Goal: Task Accomplishment & Management: Manage account settings

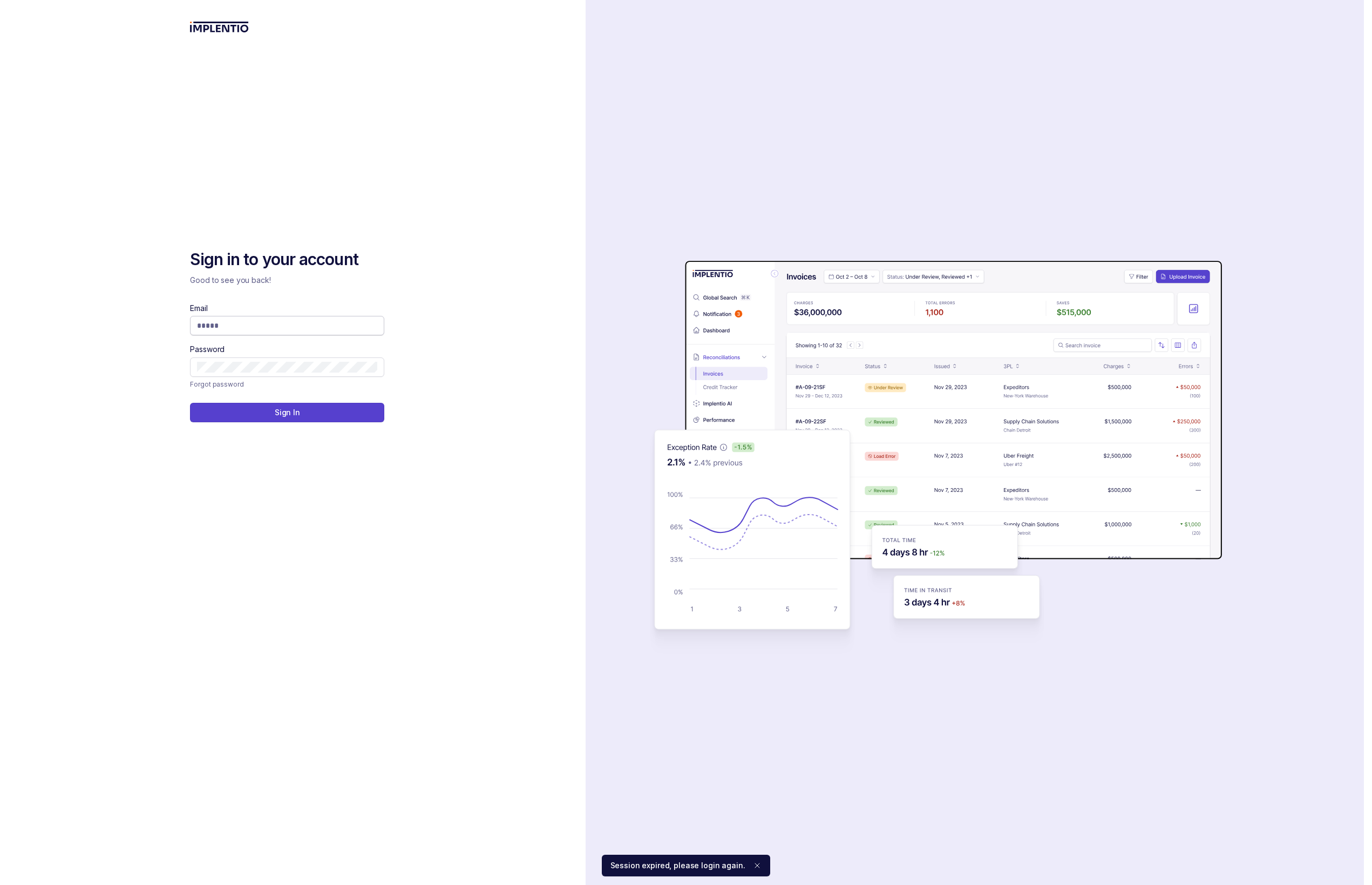
click at [271, 329] on input "Email" at bounding box center [287, 325] width 180 height 11
